Goal: Entertainment & Leisure: Consume media (video, audio)

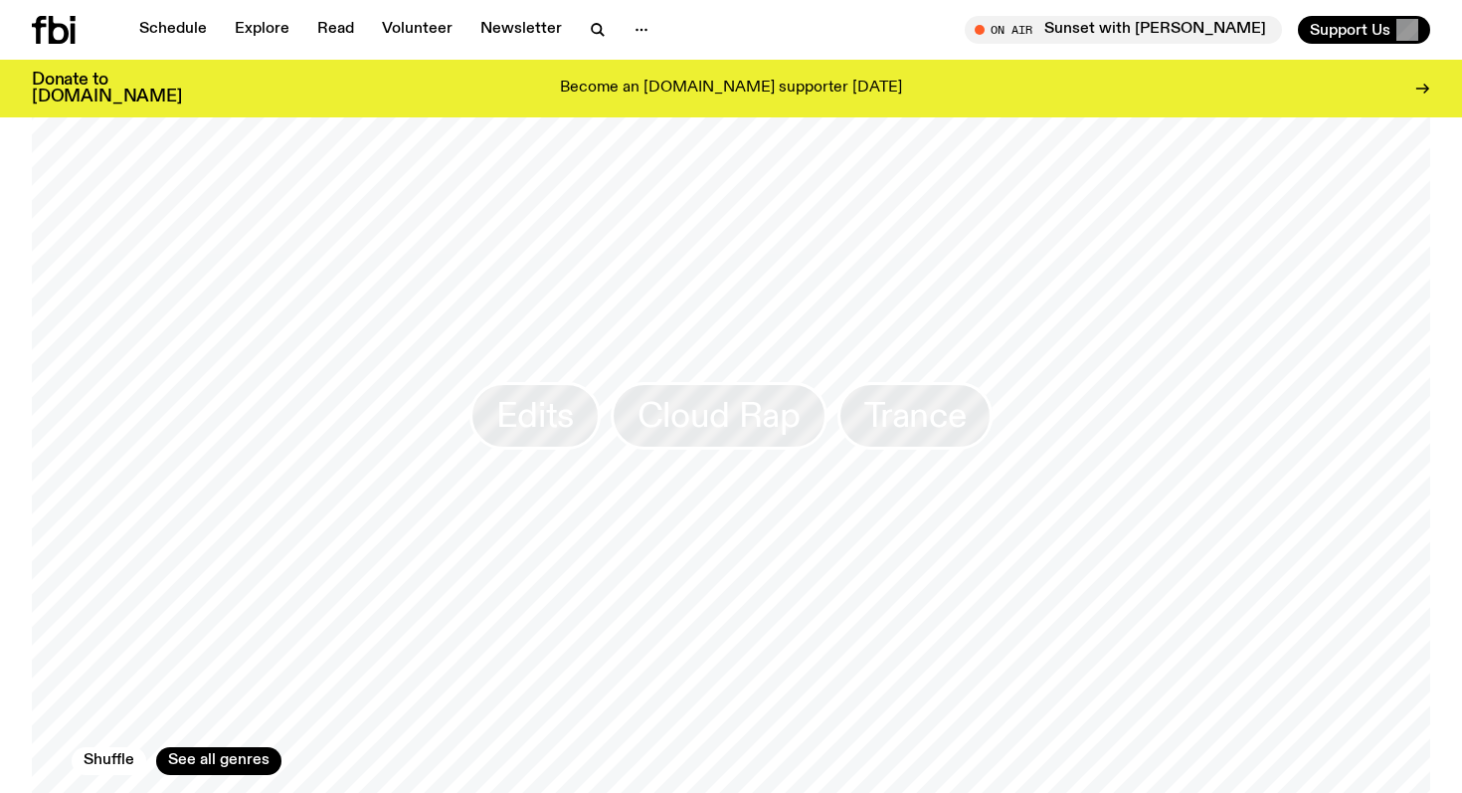
scroll to position [1488, 0]
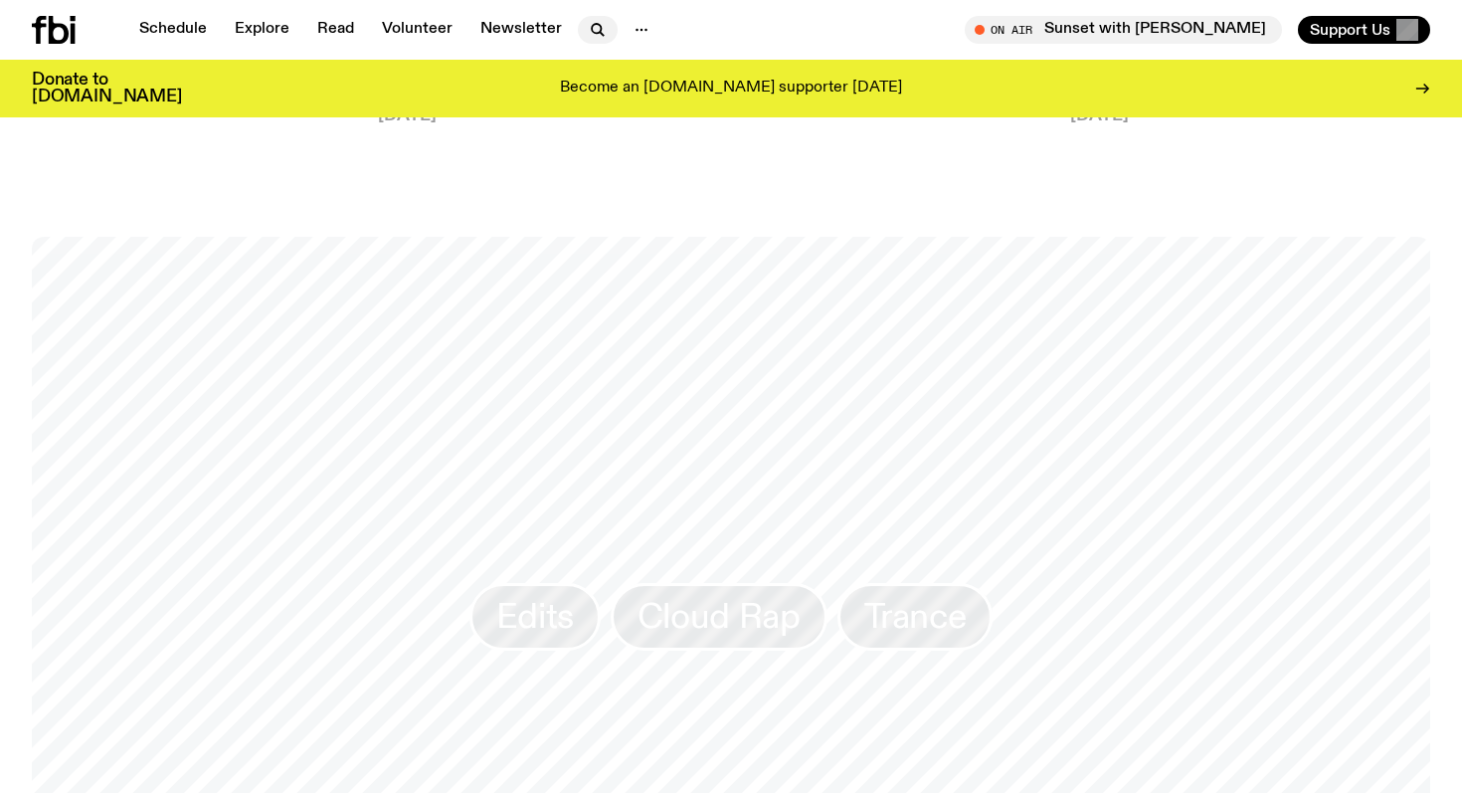
click at [587, 19] on icon "button" at bounding box center [598, 30] width 24 height 24
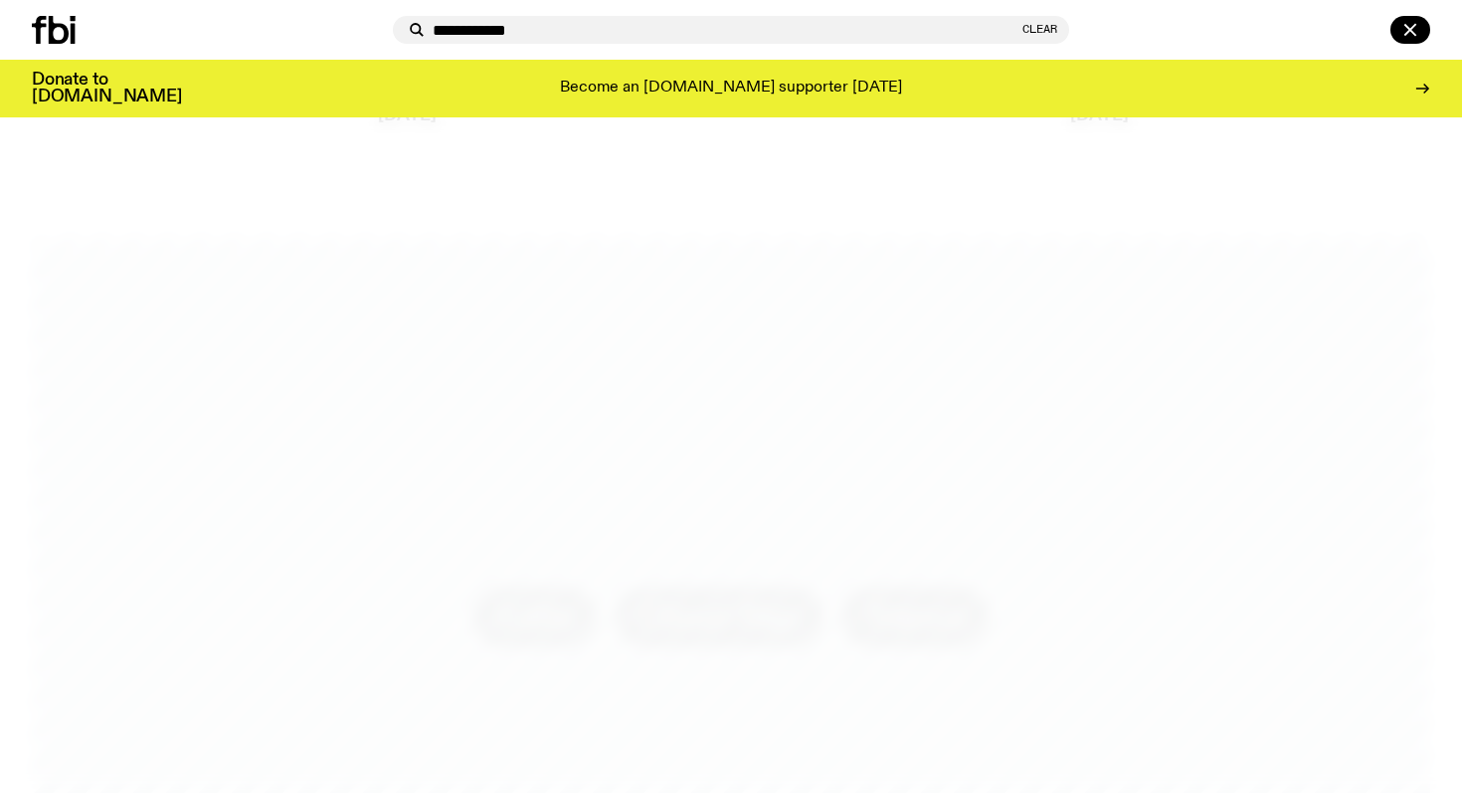
type input "**********"
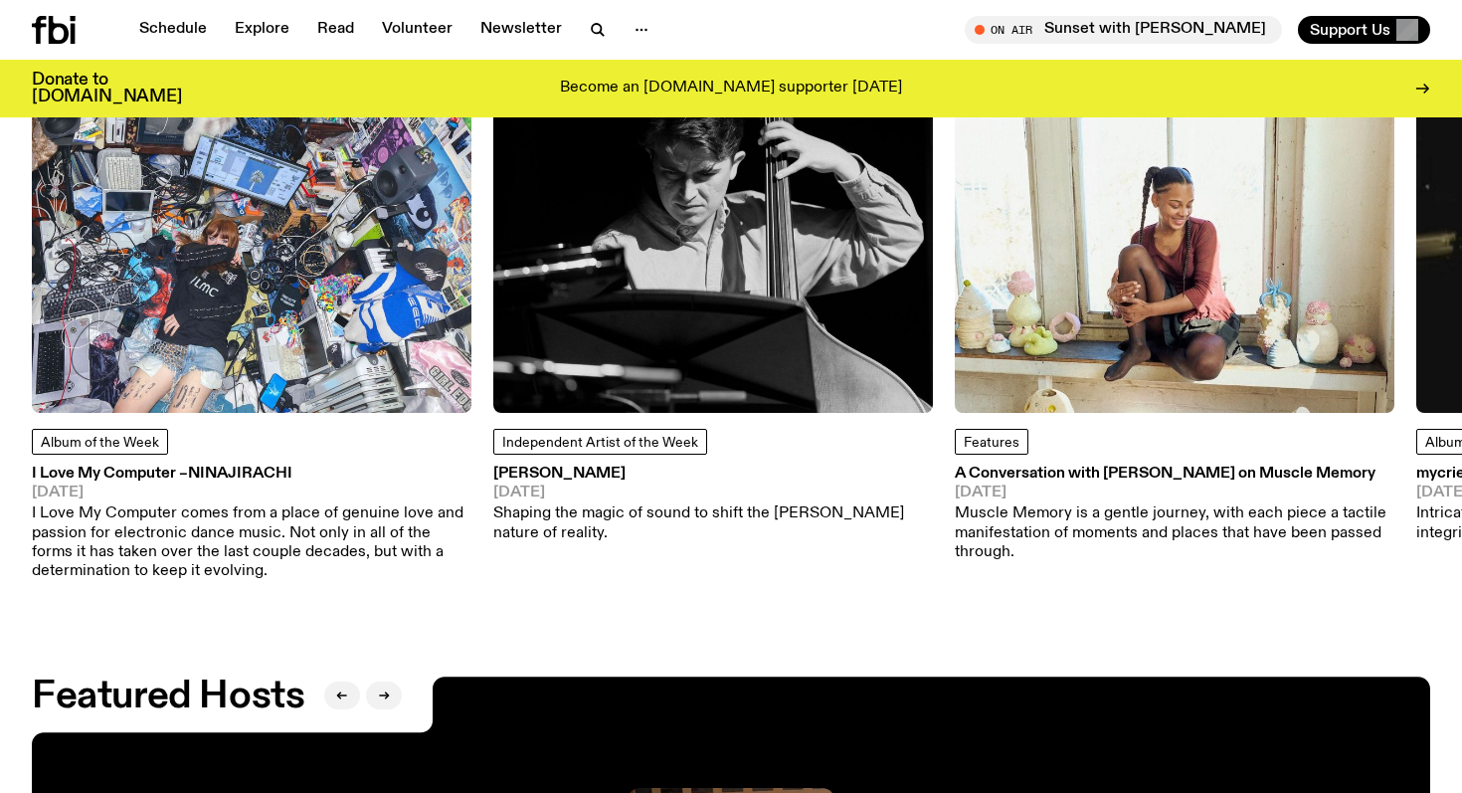
scroll to position [3290, 0]
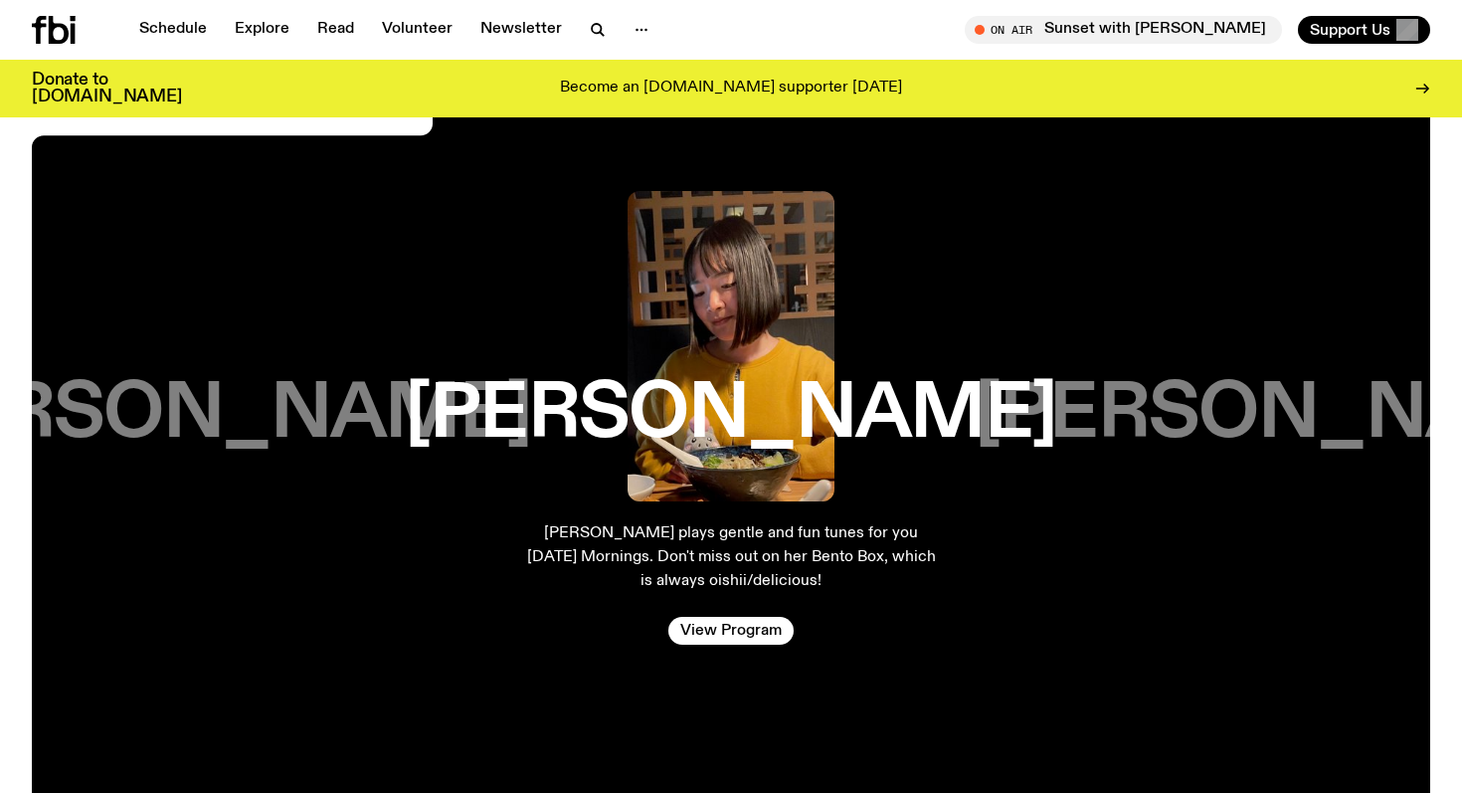
click at [186, 45] on div "Schedule Explore Read Volunteer Newsletter On Air Sunset with [PERSON_NAME] Tun…" at bounding box center [731, 30] width 1462 height 60
click at [186, 33] on link "Schedule" at bounding box center [172, 30] width 91 height 28
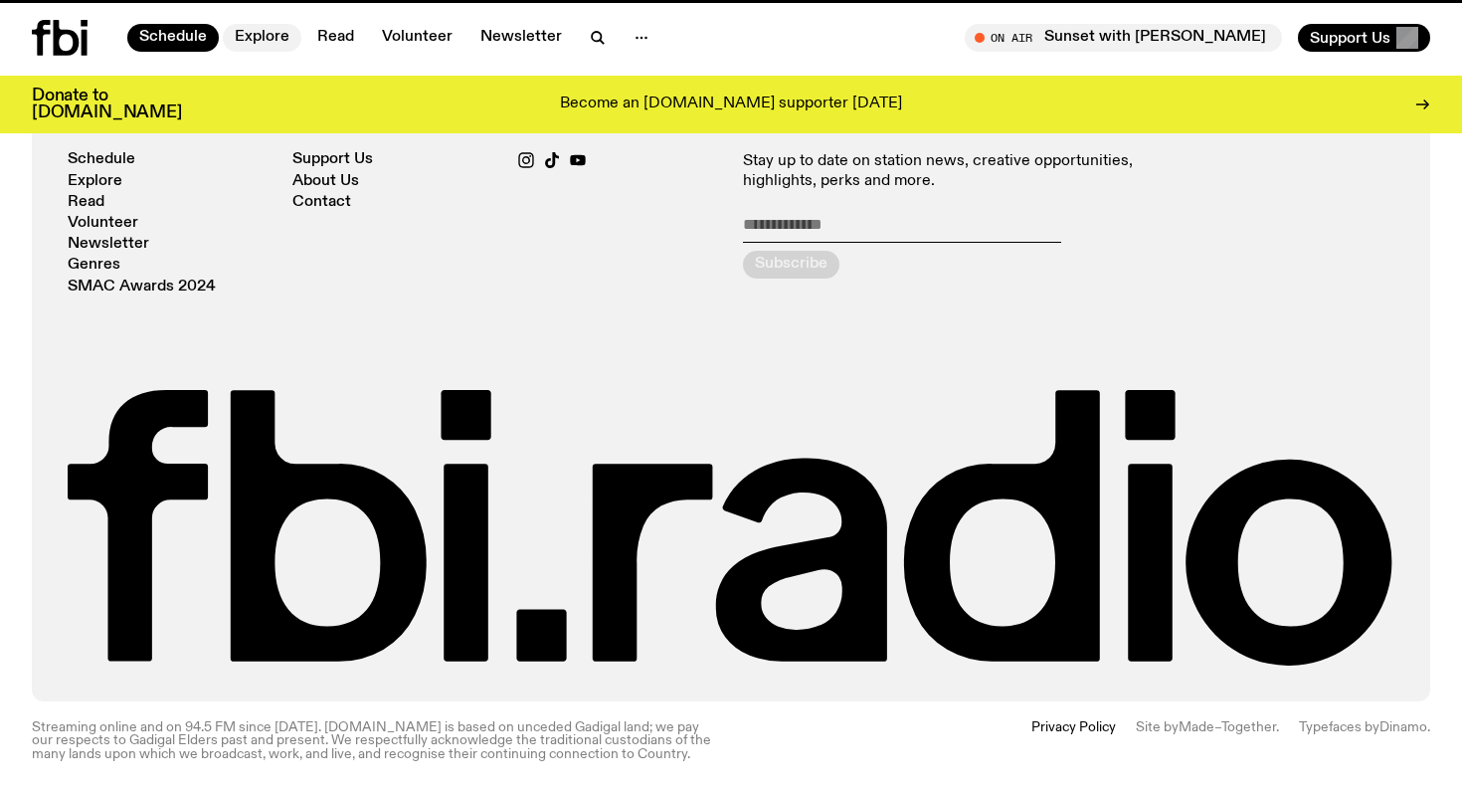
click at [256, 33] on link "Explore" at bounding box center [262, 38] width 79 height 28
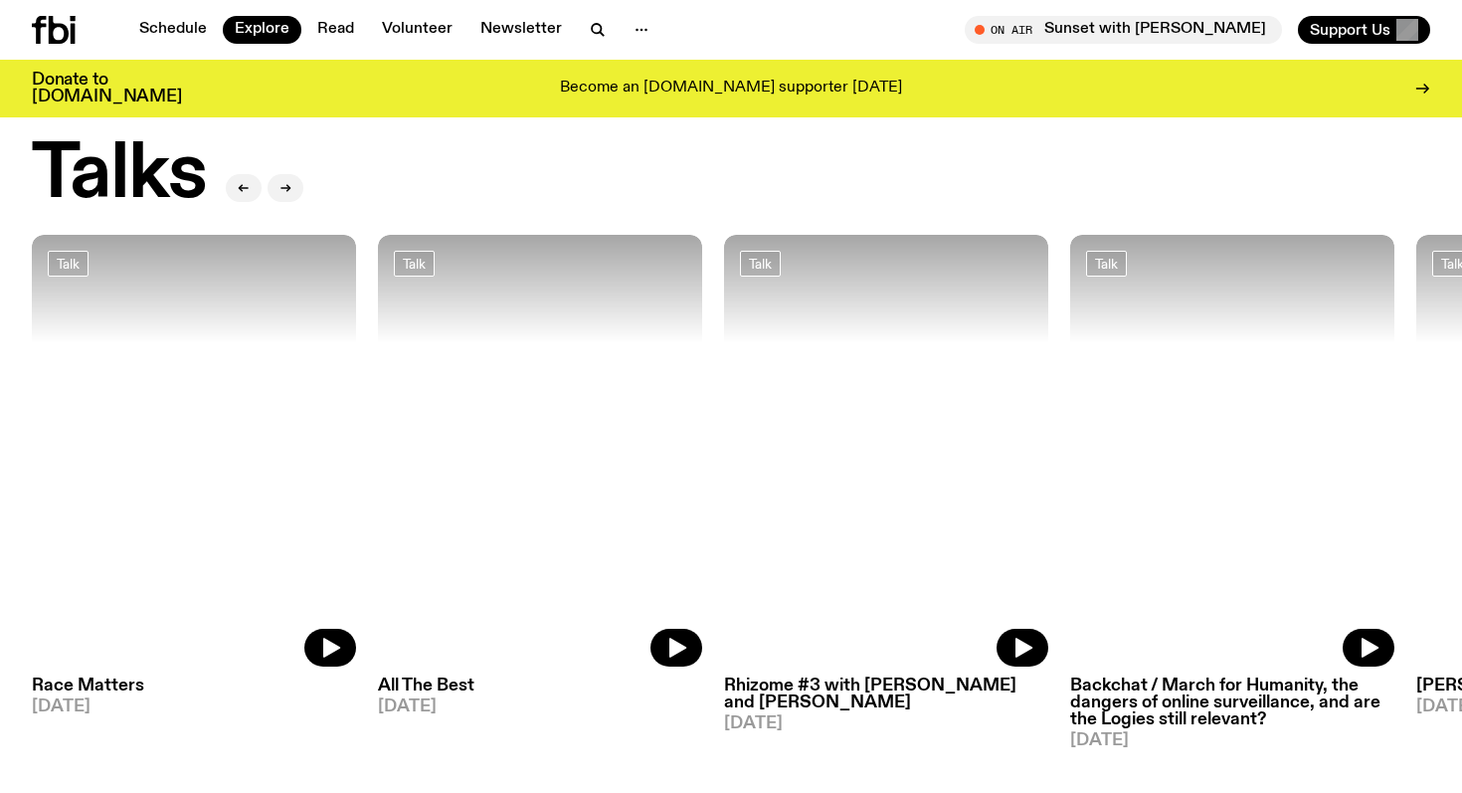
scroll to position [2469, 0]
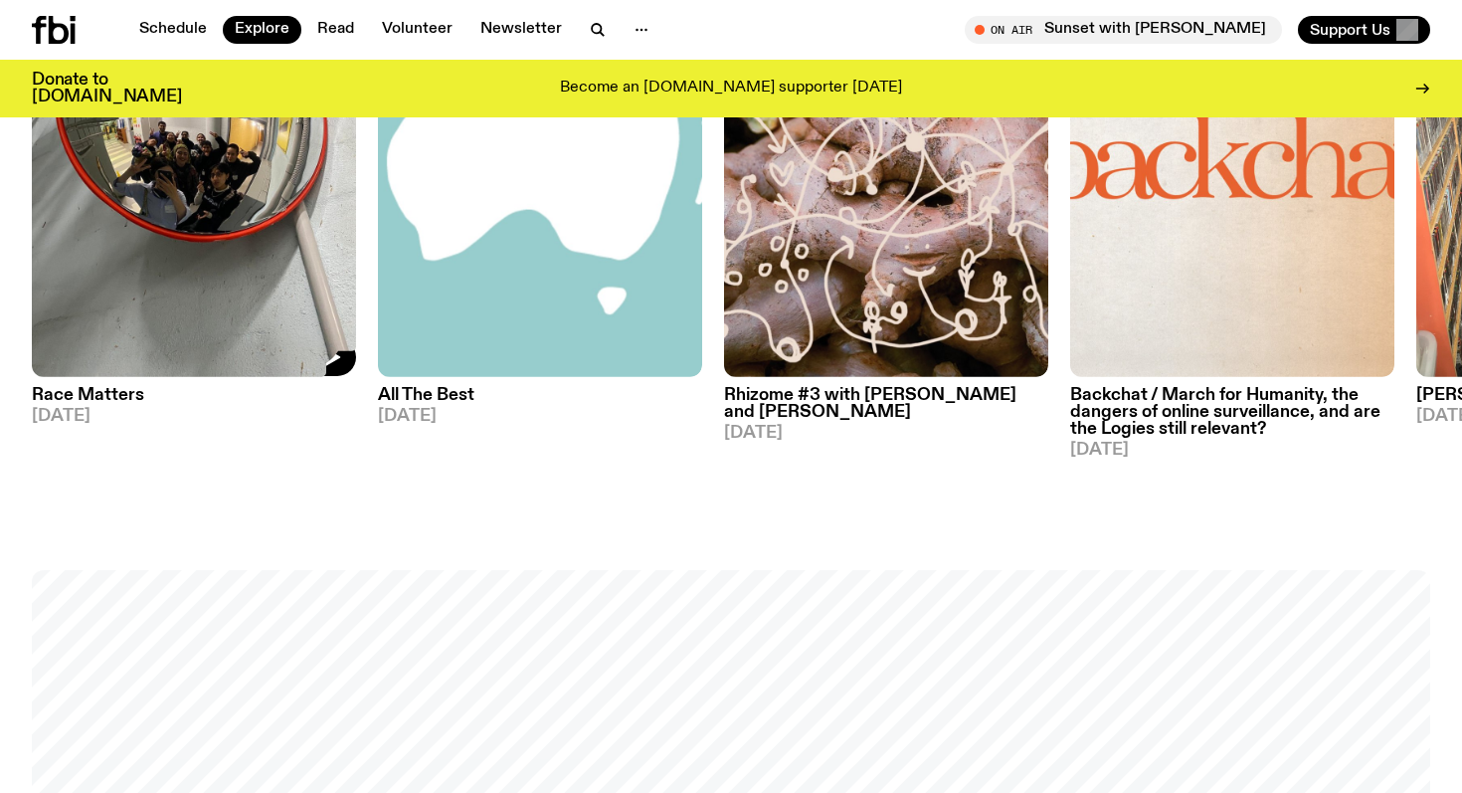
click at [231, 229] on img at bounding box center [194, 160] width 324 height 433
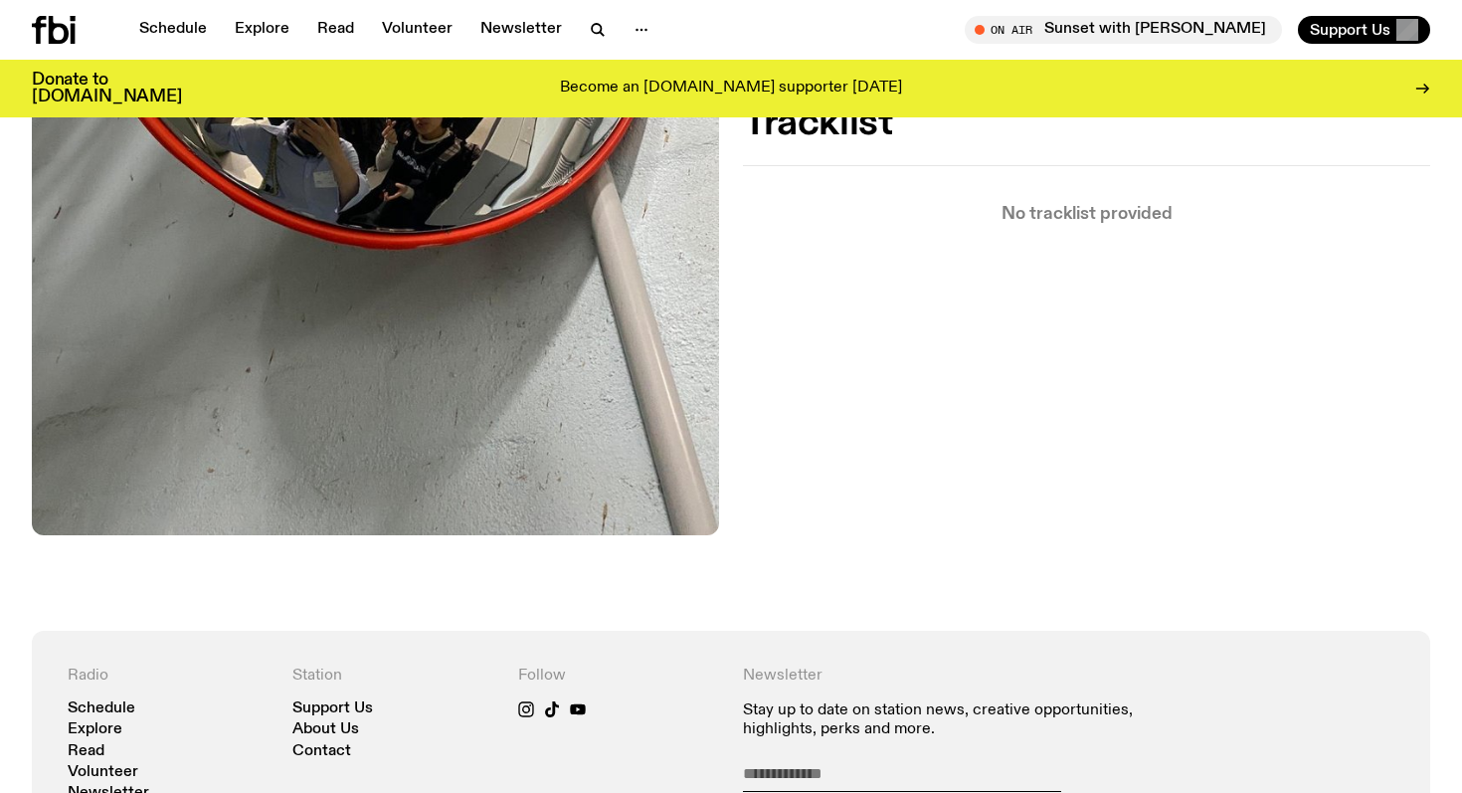
scroll to position [276, 0]
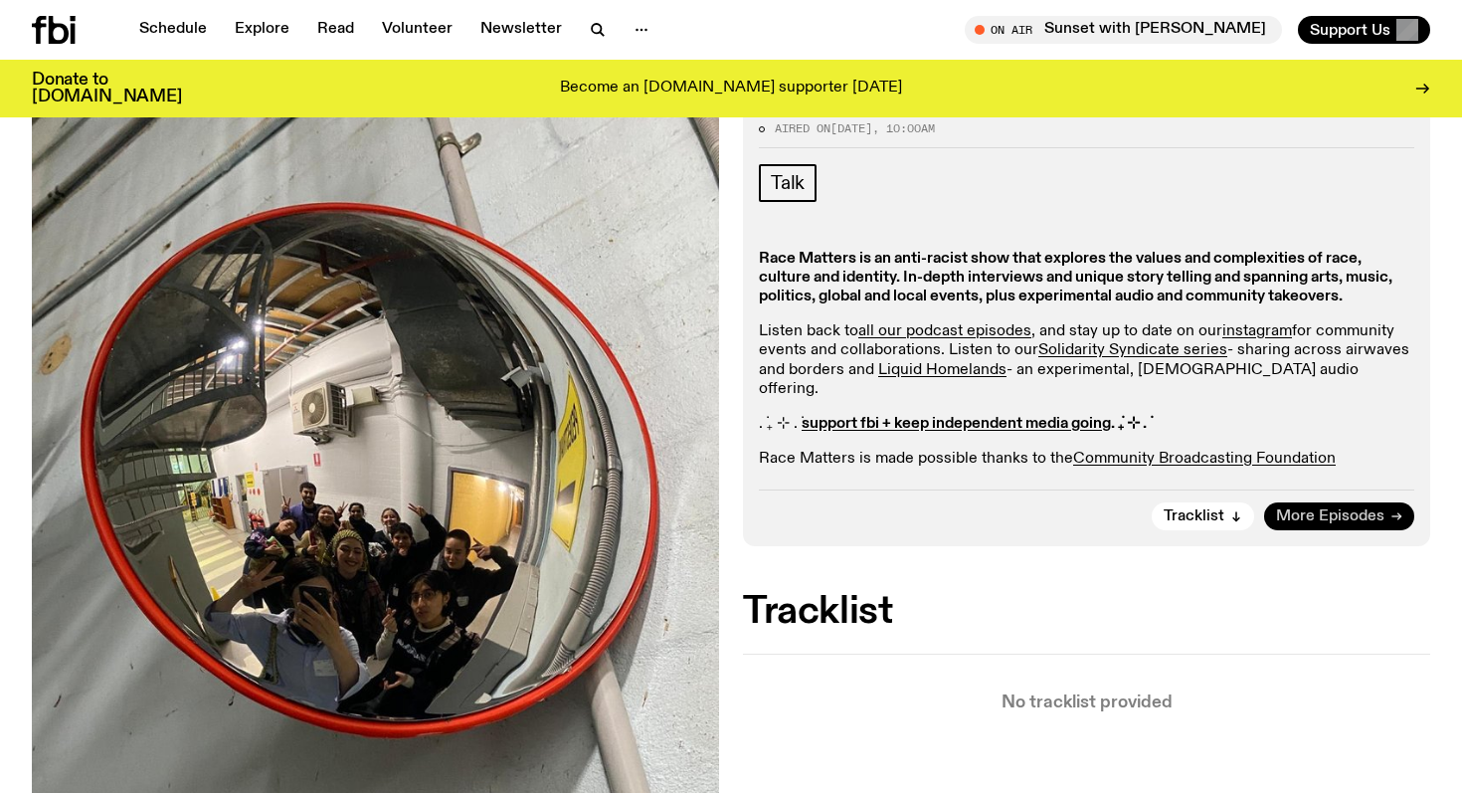
click at [1297, 509] on span "More Episodes" at bounding box center [1330, 516] width 108 height 15
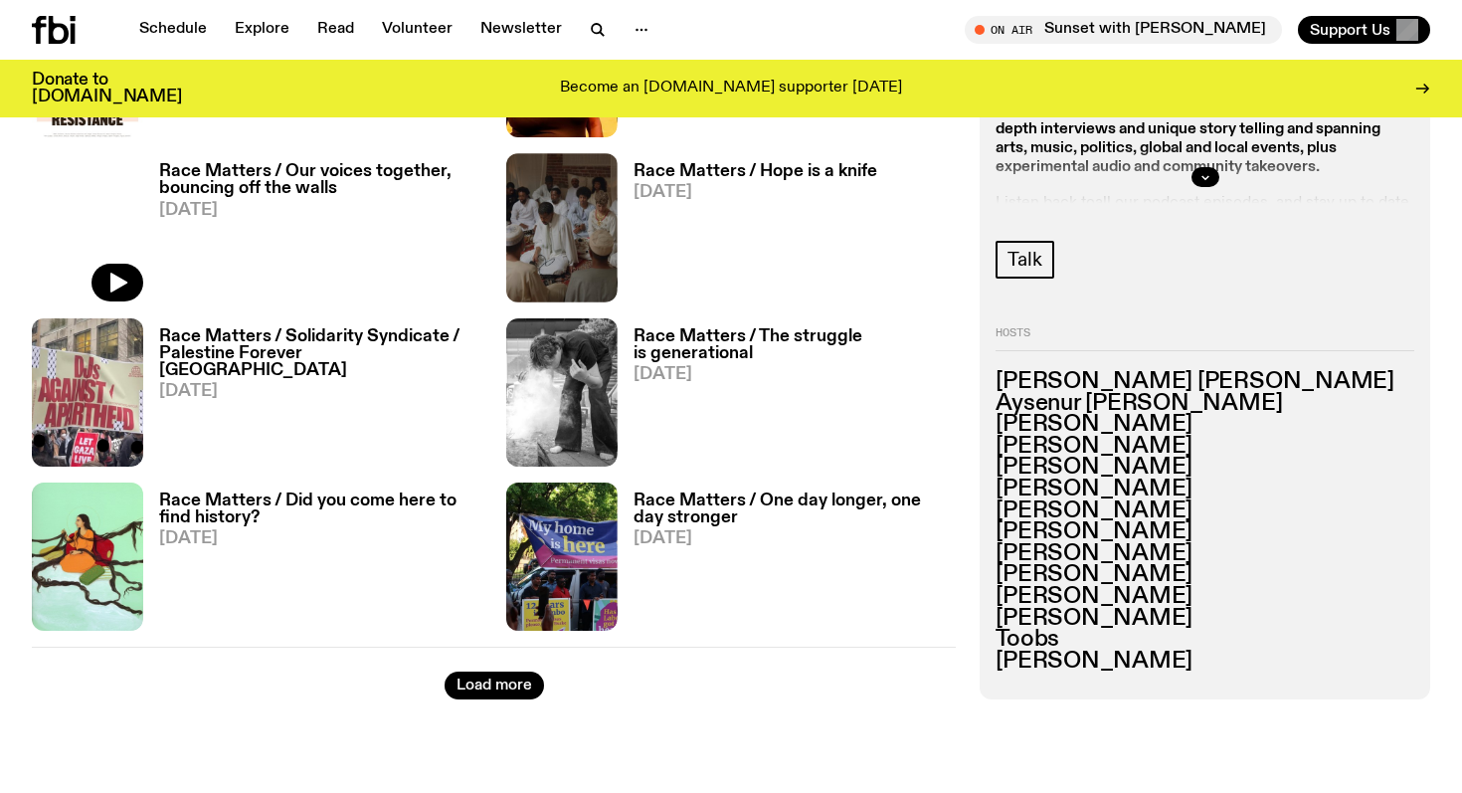
scroll to position [3139, 0]
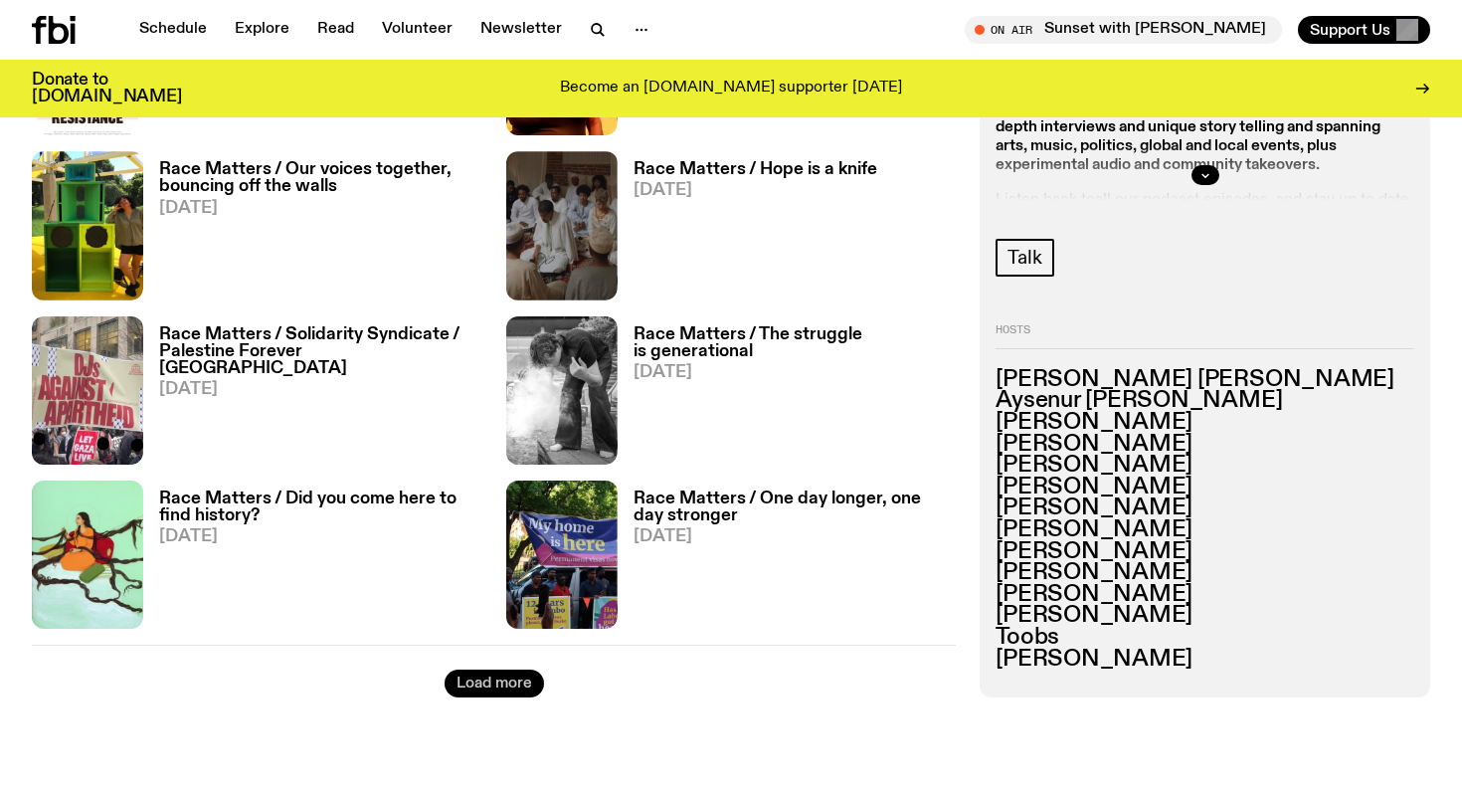
click at [489, 683] on button "Load more" at bounding box center [494, 683] width 99 height 28
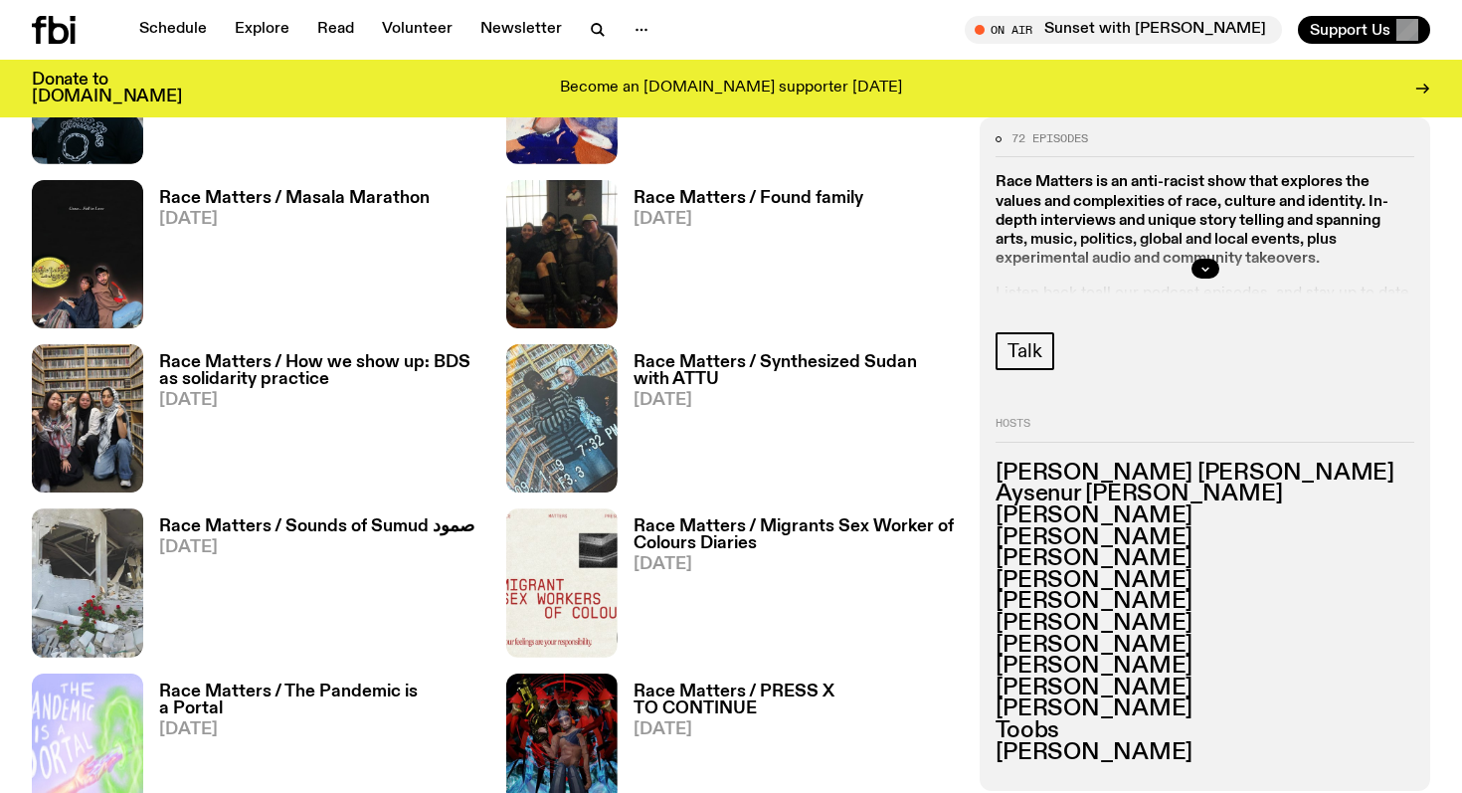
scroll to position [3773, 0]
